Goal: Information Seeking & Learning: Learn about a topic

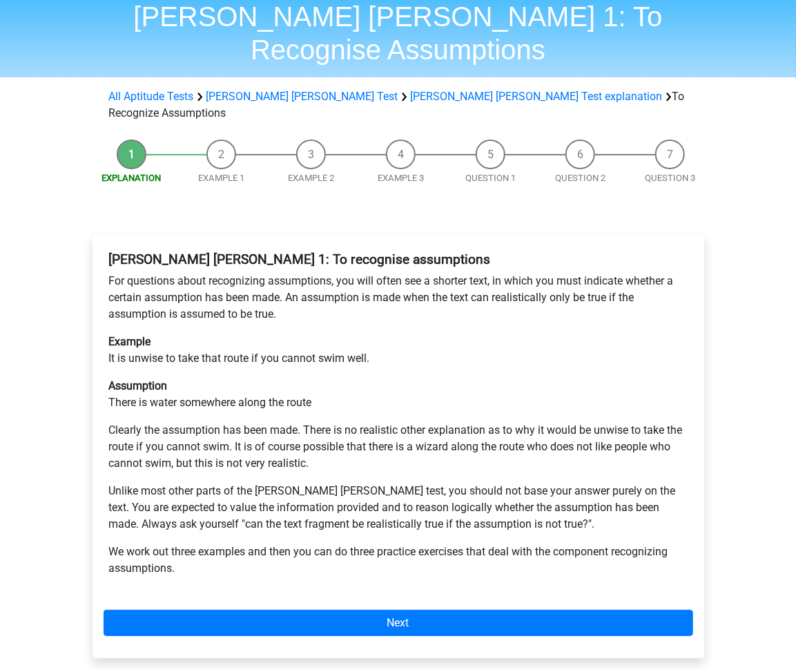
scroll to position [104, 0]
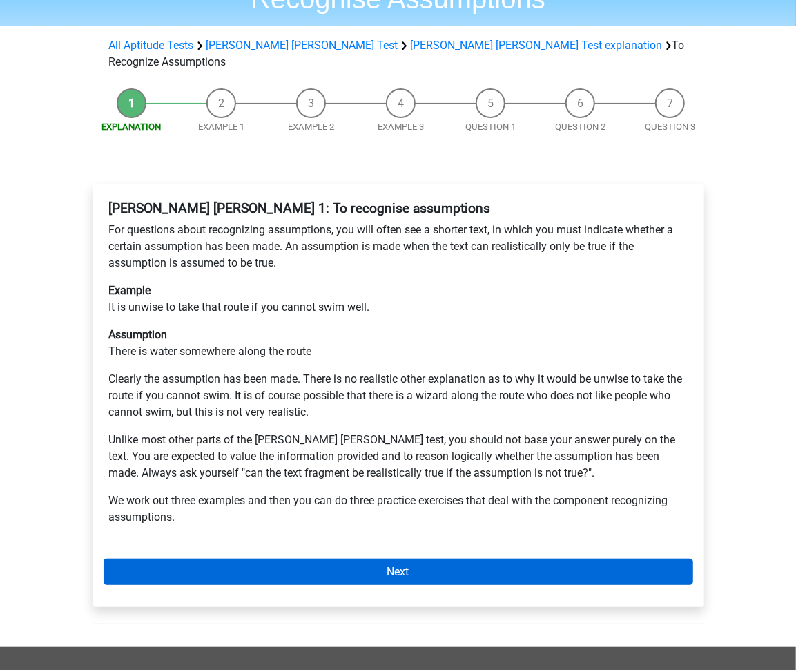
click at [468, 558] on link "Next" at bounding box center [398, 571] width 589 height 26
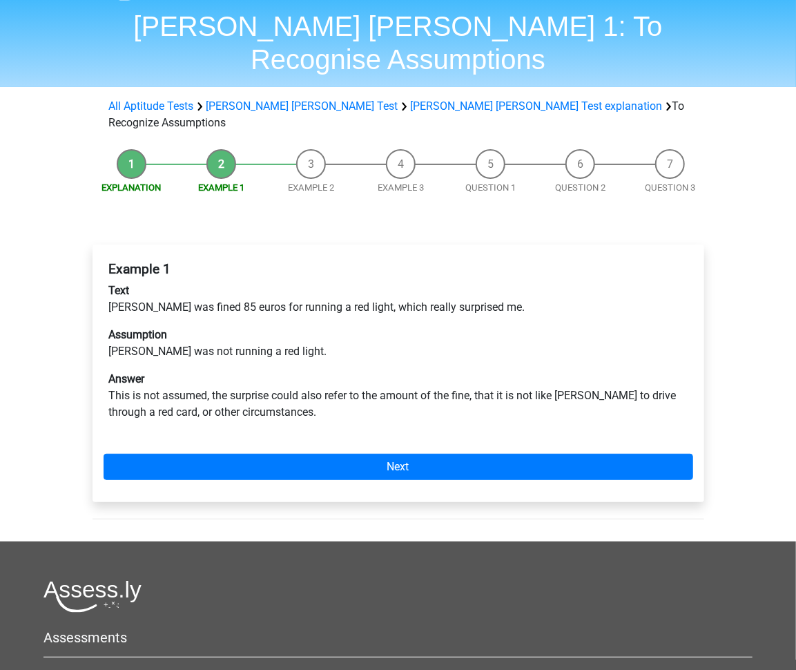
scroll to position [41, 0]
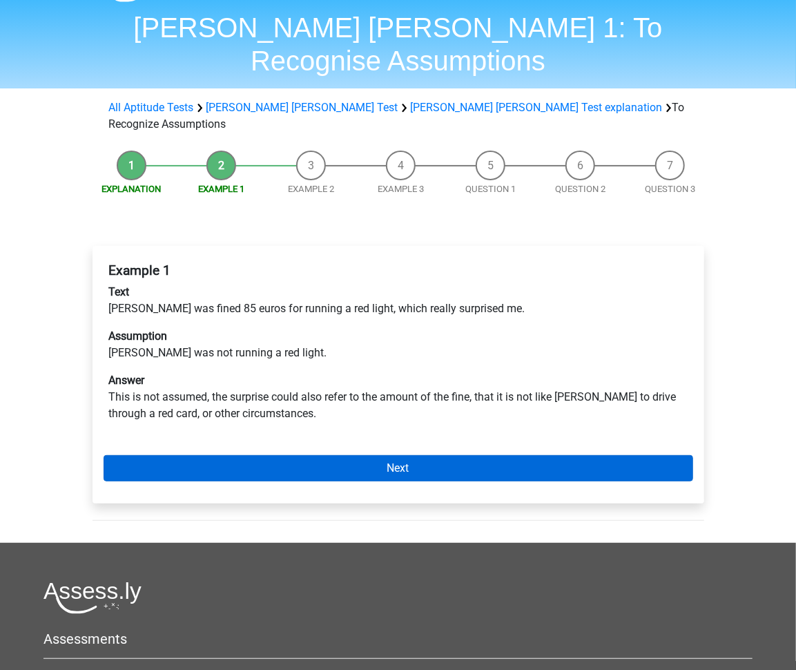
click at [426, 455] on link "Next" at bounding box center [398, 468] width 589 height 26
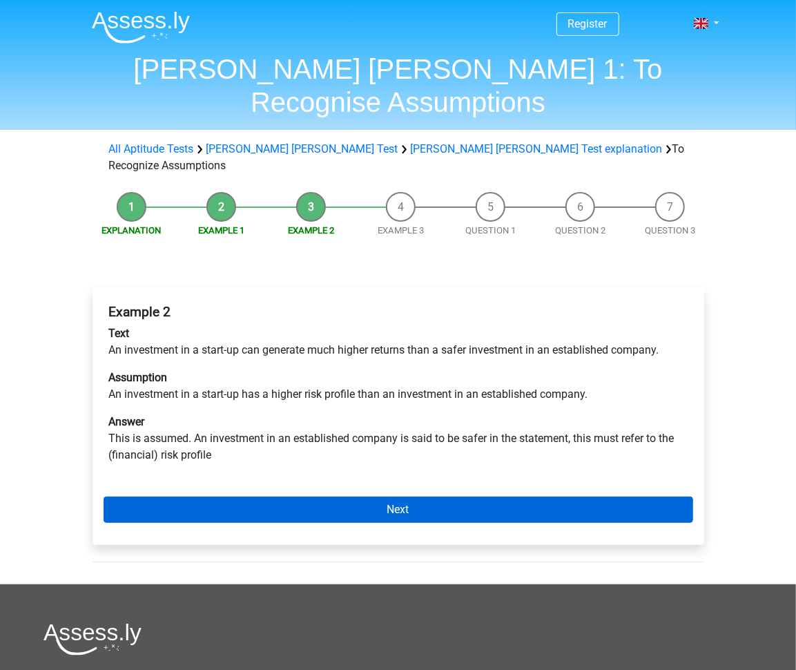
click at [345, 496] on link "Next" at bounding box center [398, 509] width 589 height 26
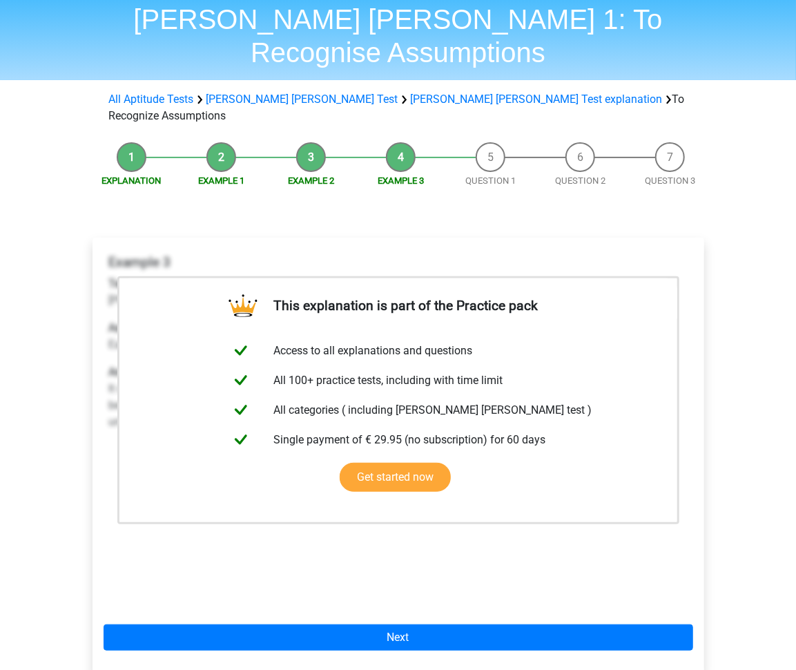
scroll to position [53, 0]
